Goal: Find contact information: Find contact information

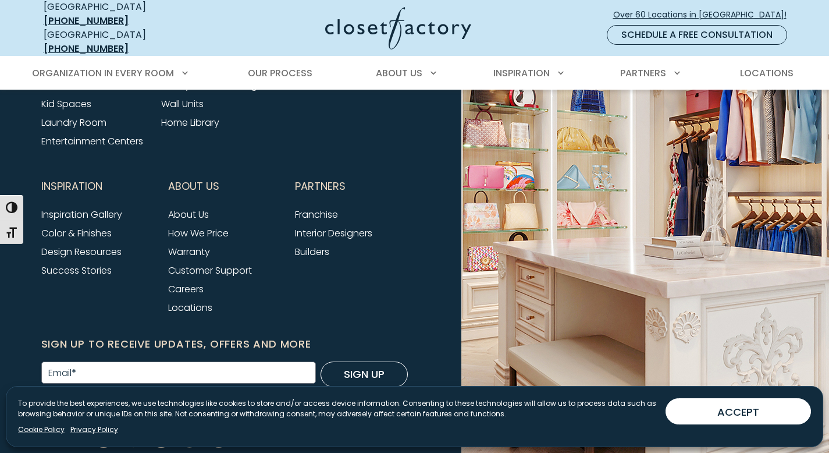
scroll to position [3741, 0]
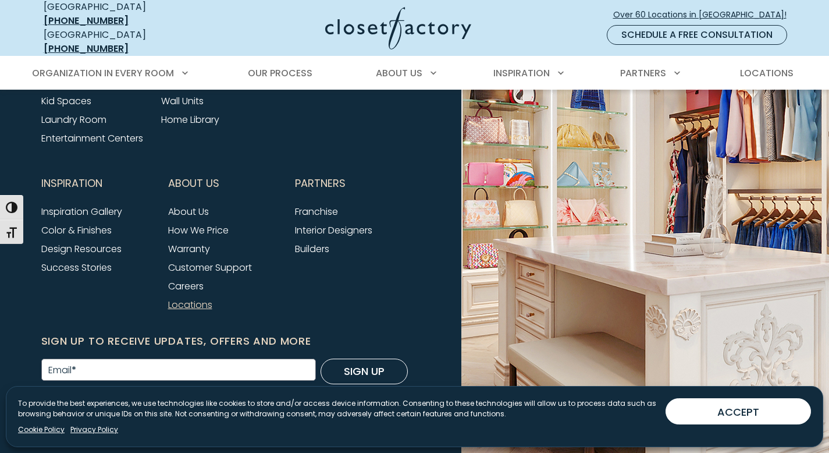
click at [199, 298] on link "Locations" at bounding box center [190, 304] width 44 height 13
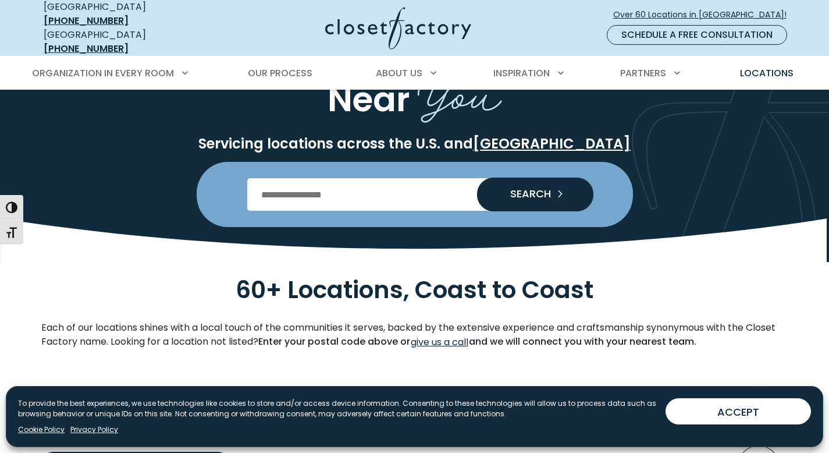
scroll to position [108, 0]
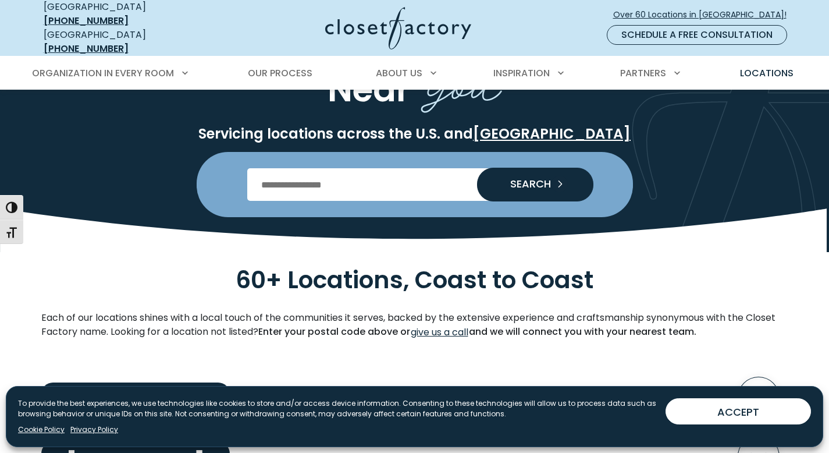
click at [349, 187] on input "Enter Postal Code" at bounding box center [414, 184] width 335 height 33
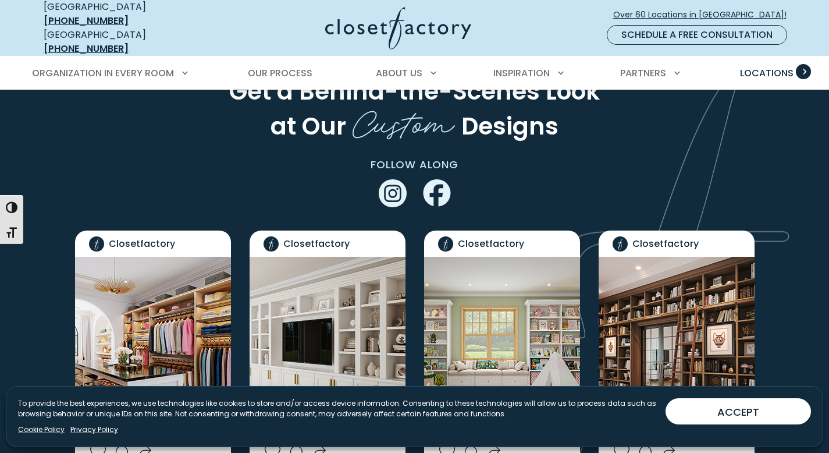
scroll to position [1966, 0]
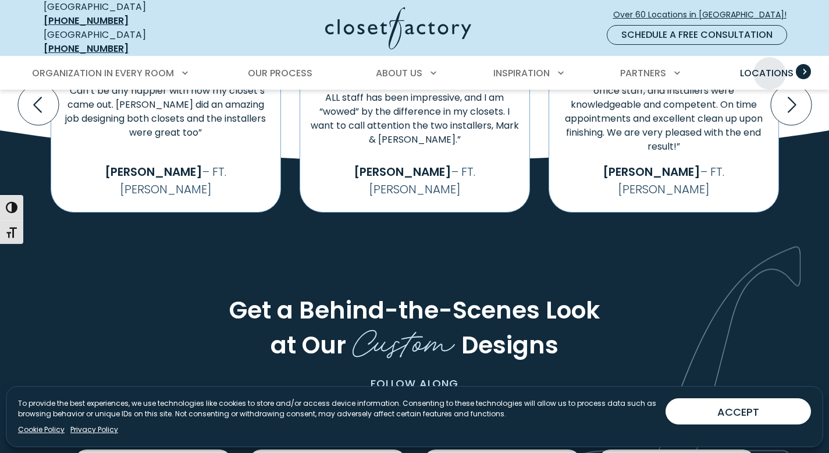
click at [770, 66] on span "Locations" at bounding box center [767, 72] width 54 height 13
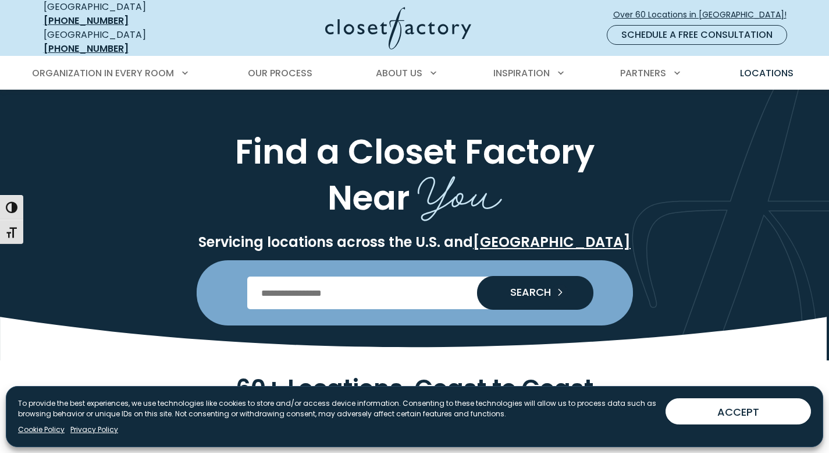
type input "*****"
click at [503, 287] on span "SEARCH" at bounding box center [526, 292] width 50 height 10
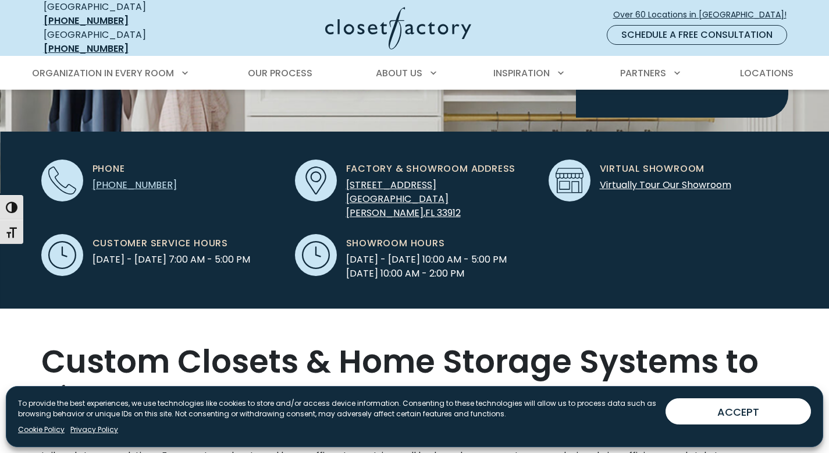
click at [127, 178] on span "[PHONE_NUMBER]" at bounding box center [135, 184] width 84 height 13
